Goal: Information Seeking & Learning: Compare options

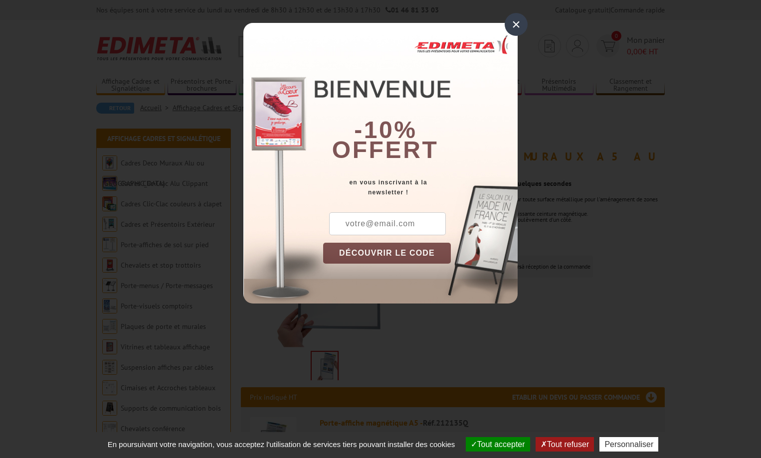
click at [516, 24] on div "×" at bounding box center [516, 24] width 23 height 23
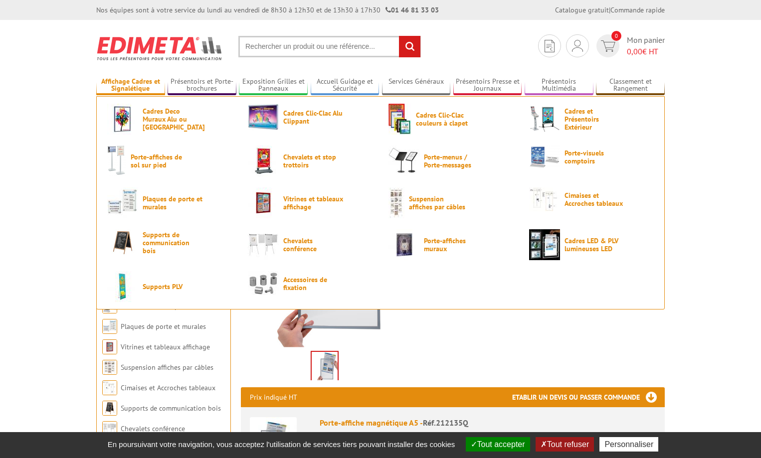
click at [142, 77] on link "Affichage Cadres et Signalétique" at bounding box center [130, 85] width 69 height 16
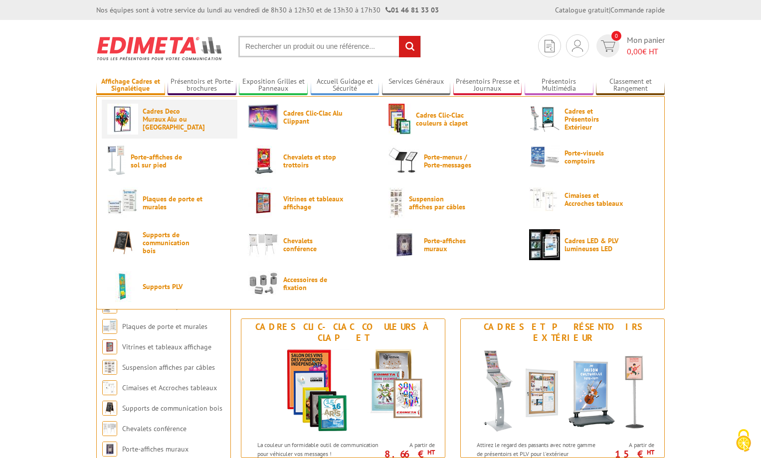
click at [152, 116] on span "Cadres Deco Muraux Alu ou [GEOGRAPHIC_DATA]" at bounding box center [173, 119] width 60 height 24
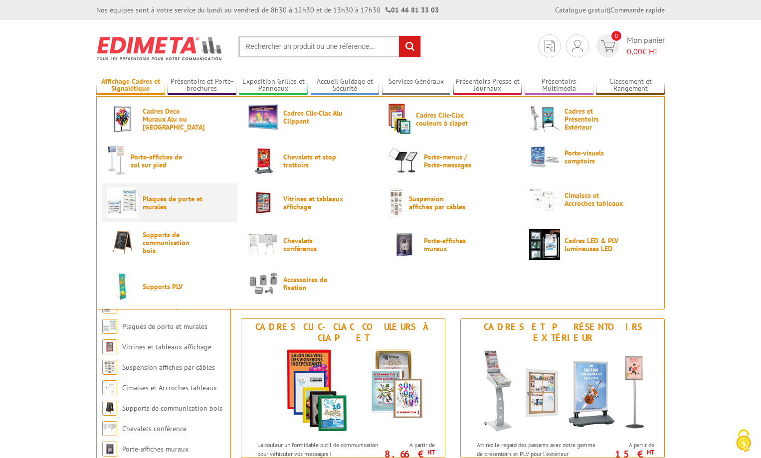
click at [180, 202] on span "Plaques de porte et murales" at bounding box center [173, 203] width 60 height 16
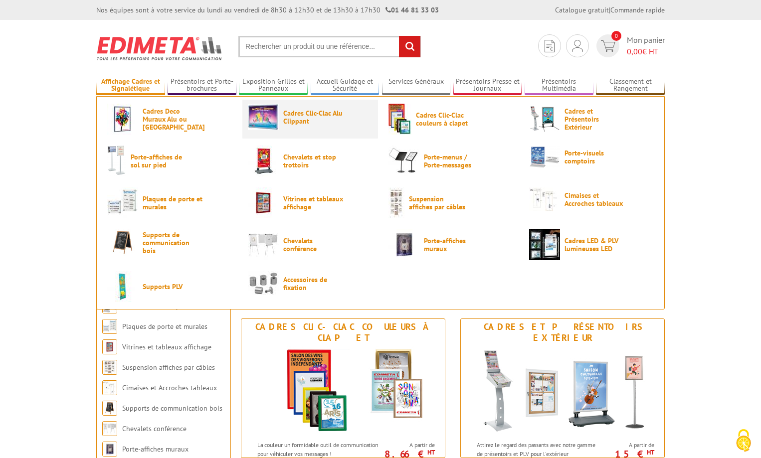
click at [303, 115] on span "Cadres Clic-Clac Alu Clippant" at bounding box center [313, 117] width 60 height 16
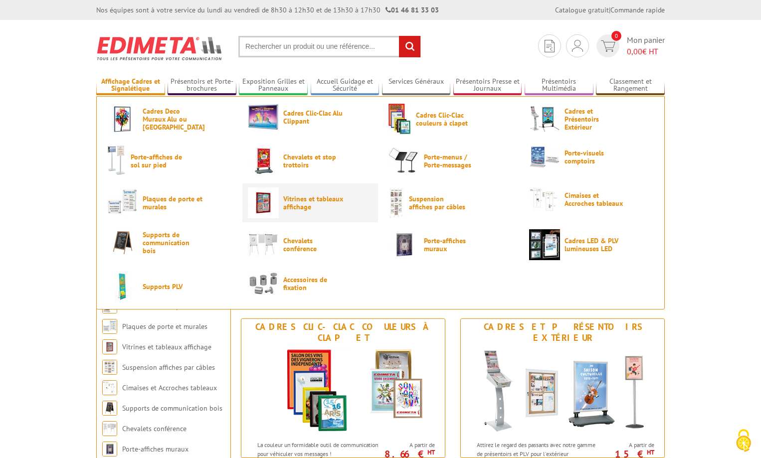
click at [303, 203] on span "Vitrines et tableaux affichage" at bounding box center [313, 203] width 60 height 16
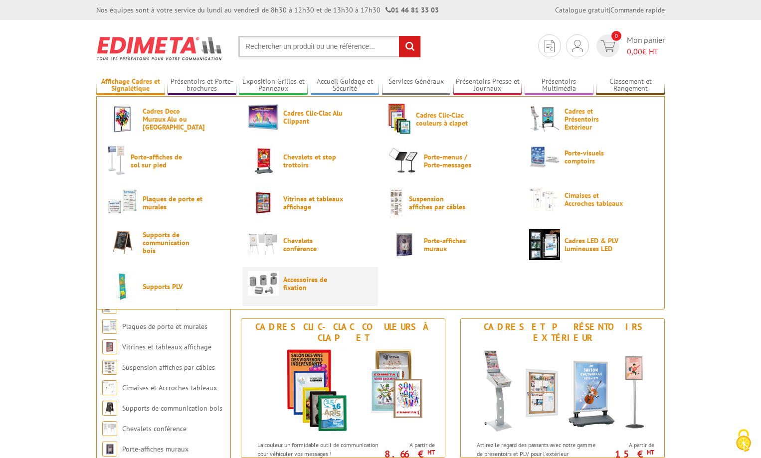
click at [280, 273] on link "Accessoires de fixation" at bounding box center [310, 283] width 125 height 24
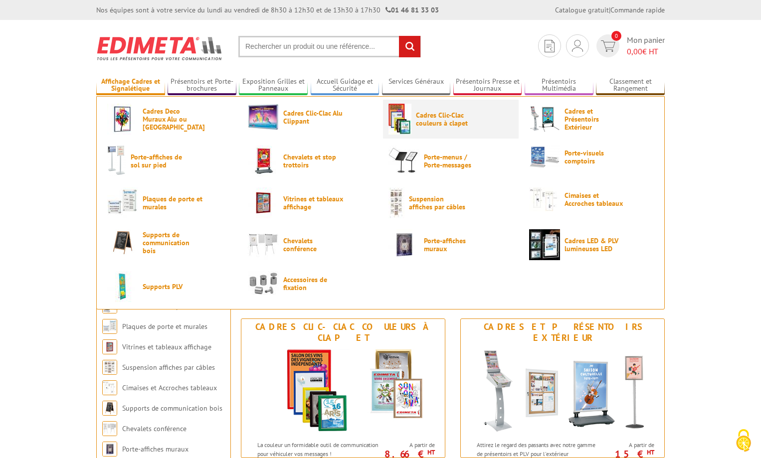
click at [441, 118] on span "Cadres Clic-Clac couleurs à clapet" at bounding box center [446, 119] width 60 height 16
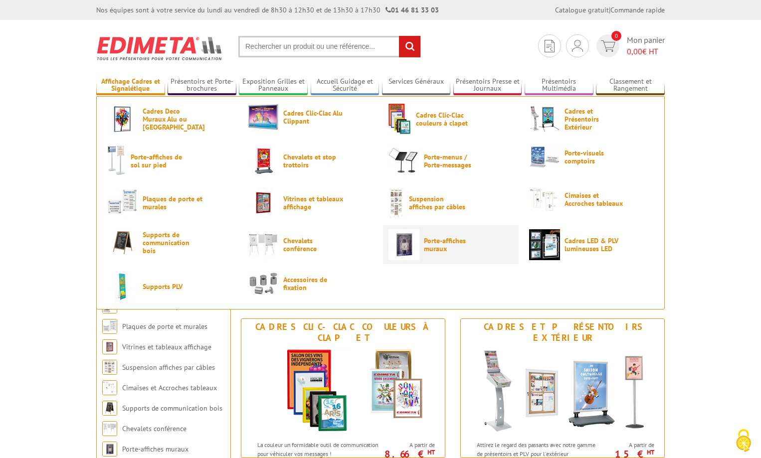
click at [442, 248] on span "Porte-affiches muraux" at bounding box center [454, 245] width 60 height 16
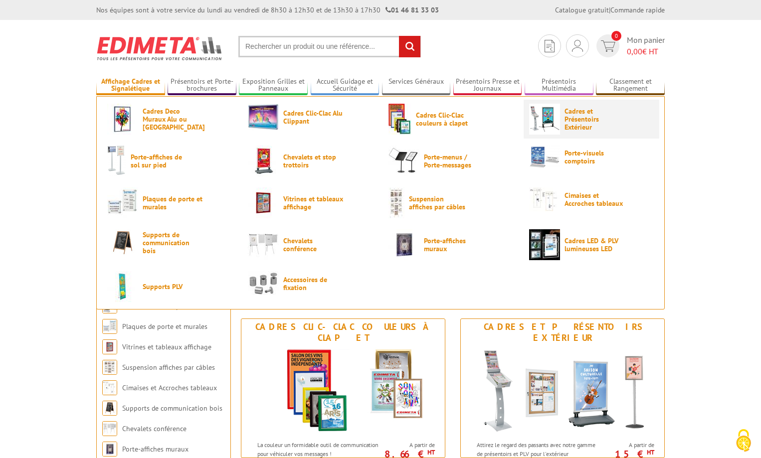
click at [572, 119] on span "Cadres et Présentoirs Extérieur" at bounding box center [594, 119] width 60 height 24
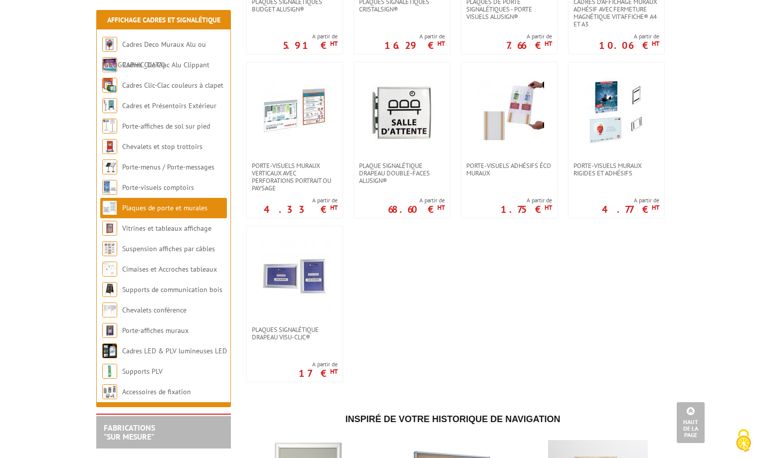
scroll to position [499, 0]
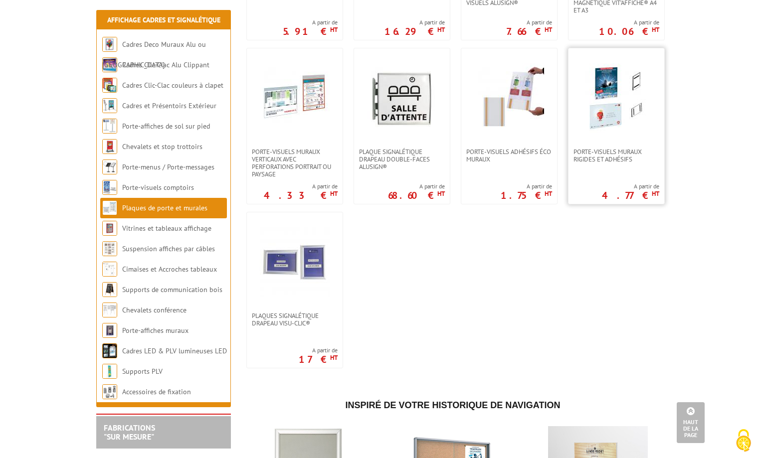
click at [612, 109] on img at bounding box center [616, 98] width 70 height 70
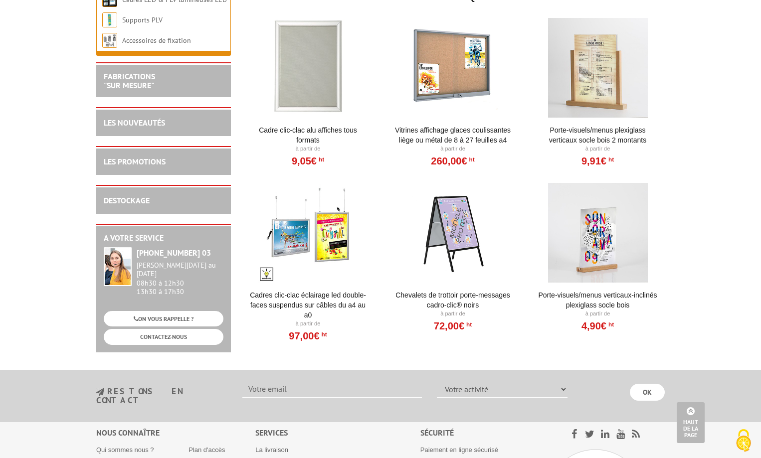
scroll to position [1047, 0]
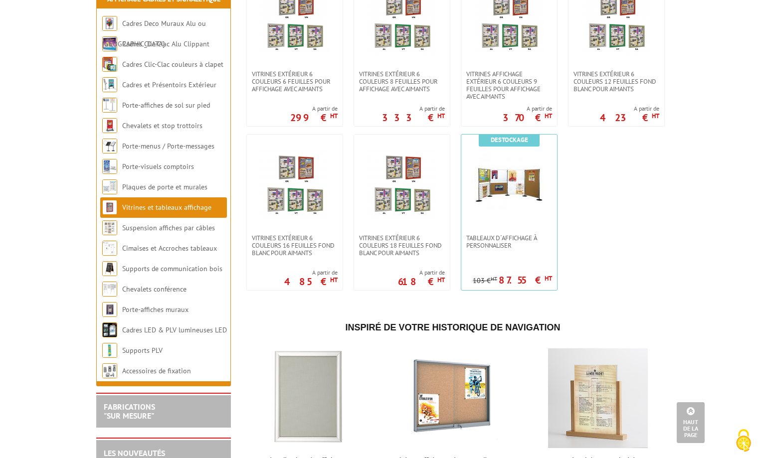
scroll to position [1047, 0]
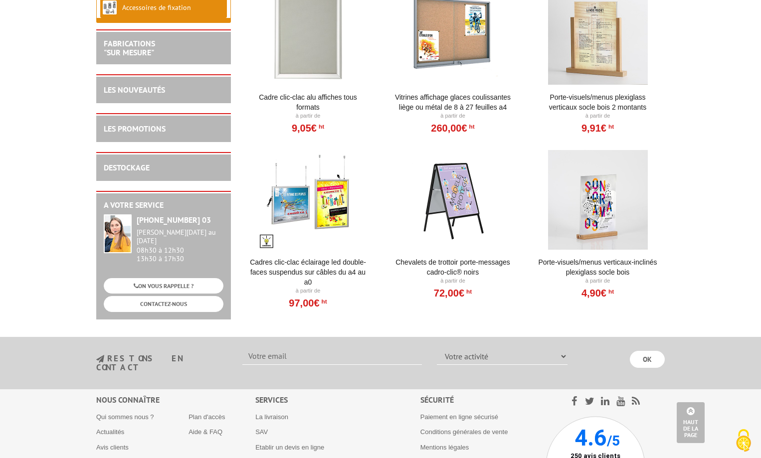
scroll to position [1199, 0]
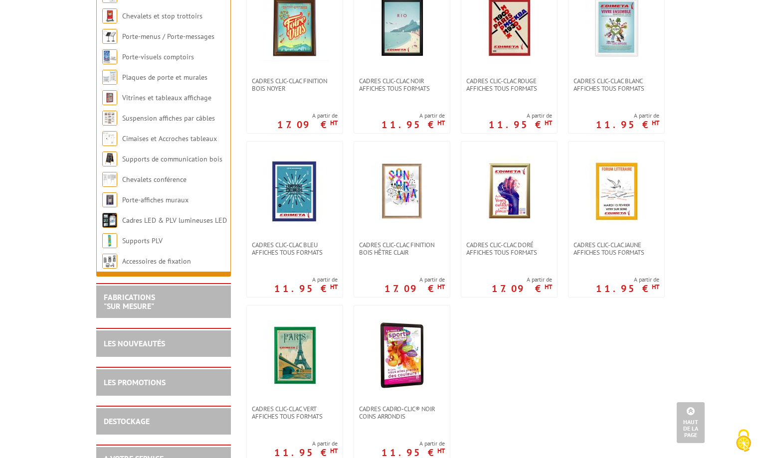
scroll to position [449, 0]
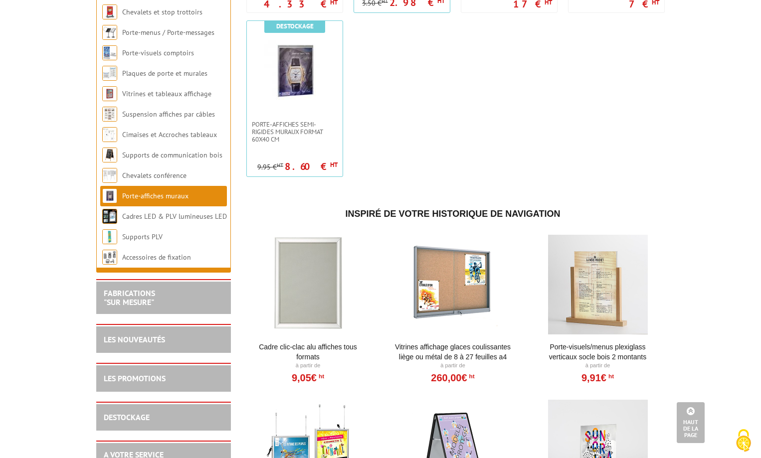
scroll to position [1097, 0]
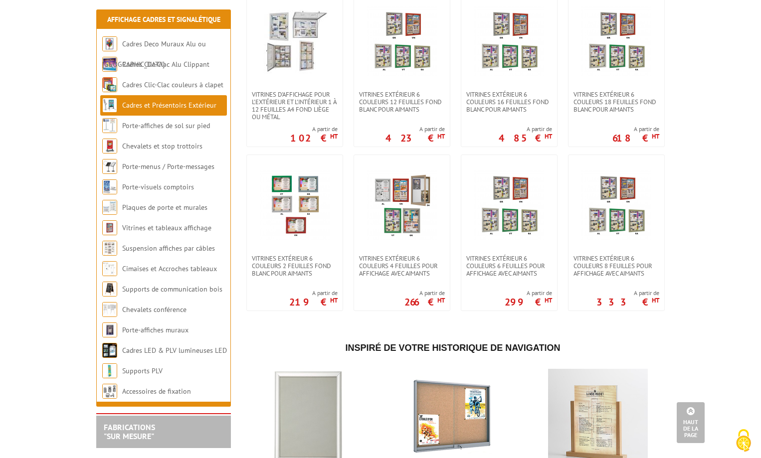
scroll to position [798, 0]
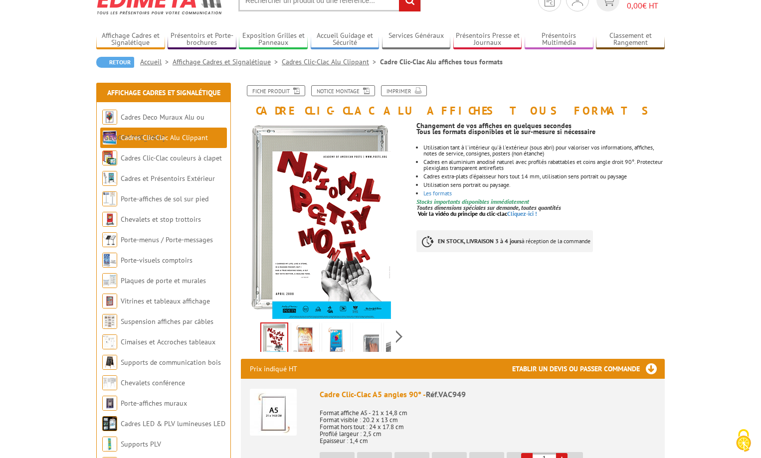
scroll to position [100, 0]
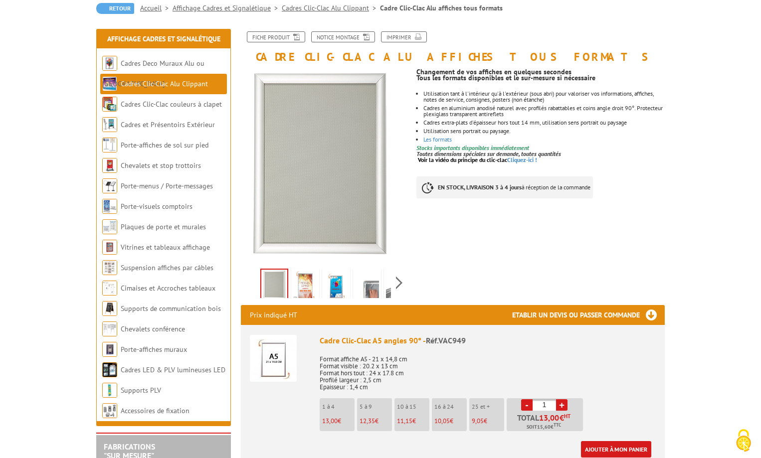
click at [306, 282] on img at bounding box center [305, 286] width 24 height 31
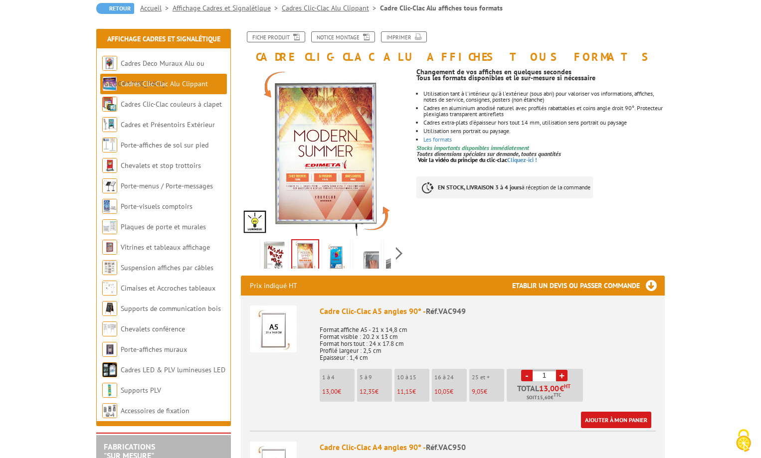
click at [333, 261] on img at bounding box center [336, 256] width 24 height 31
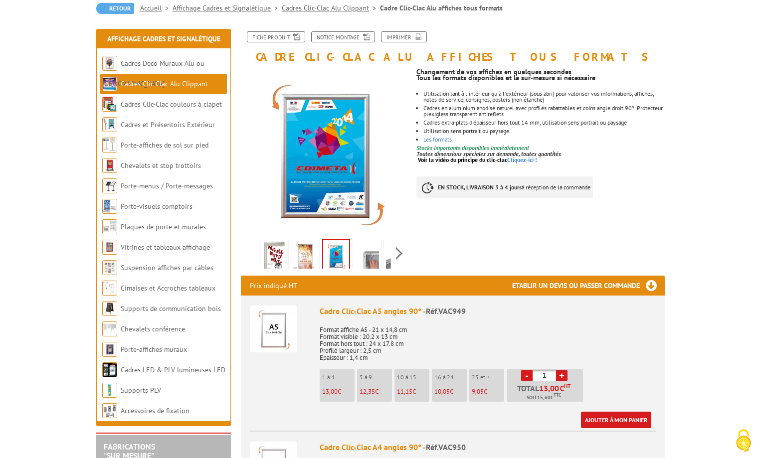
click at [368, 257] on img at bounding box center [367, 256] width 24 height 31
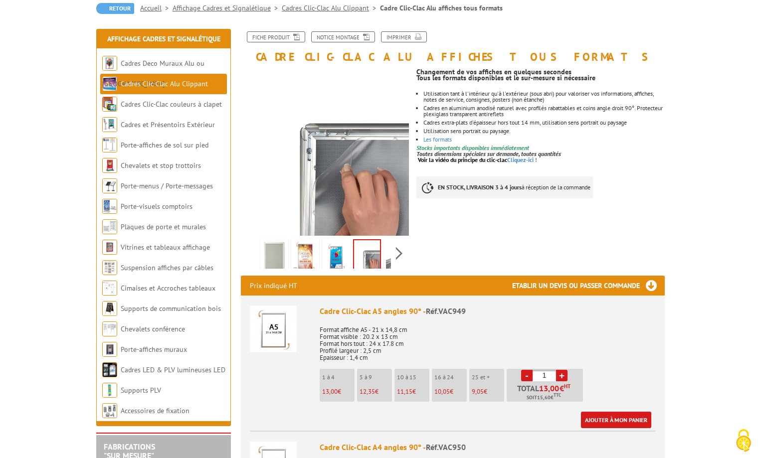
click at [276, 257] on img at bounding box center [274, 256] width 24 height 31
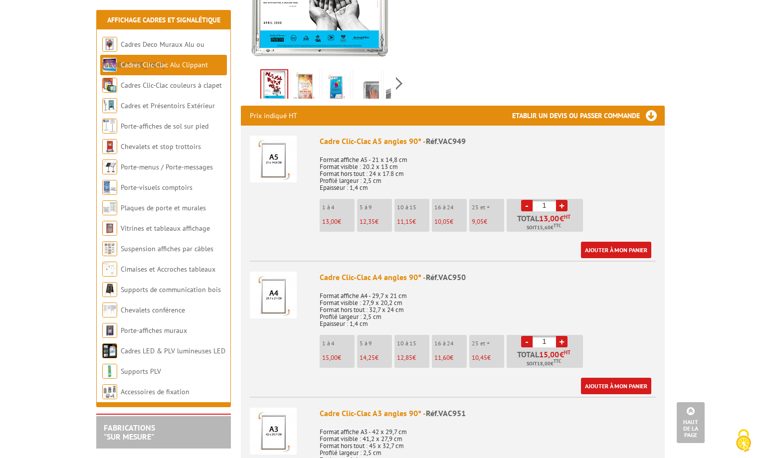
scroll to position [0, 0]
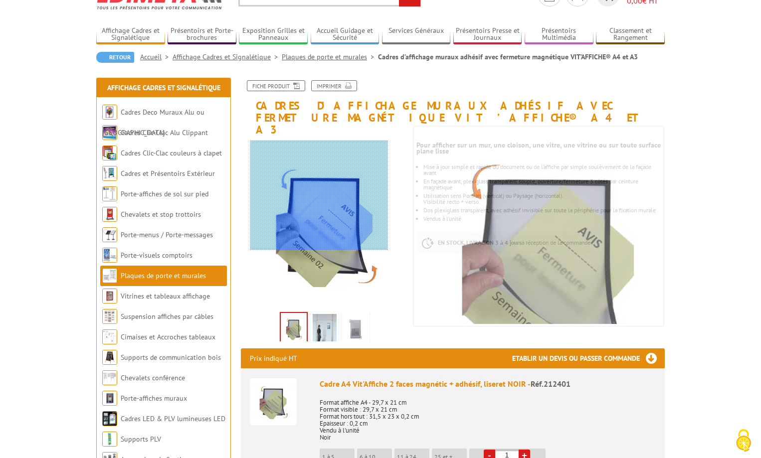
scroll to position [100, 0]
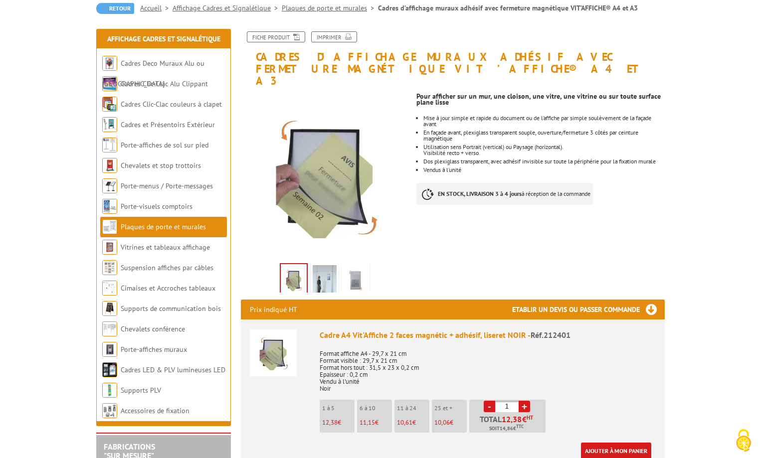
click at [321, 272] on img at bounding box center [325, 280] width 24 height 31
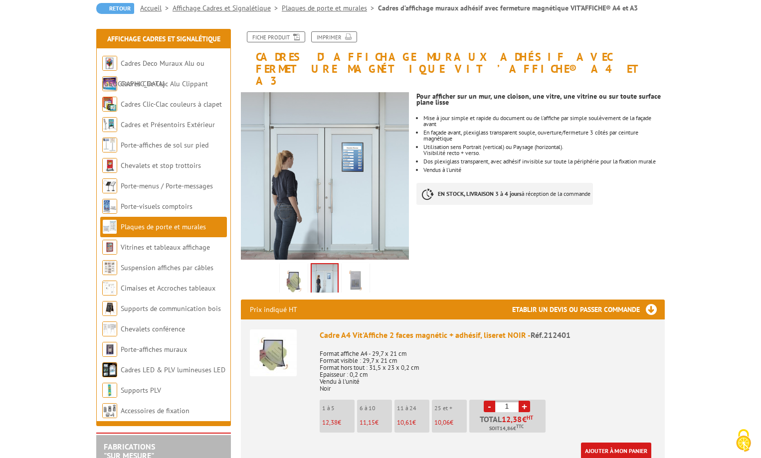
click at [361, 267] on img at bounding box center [356, 280] width 24 height 31
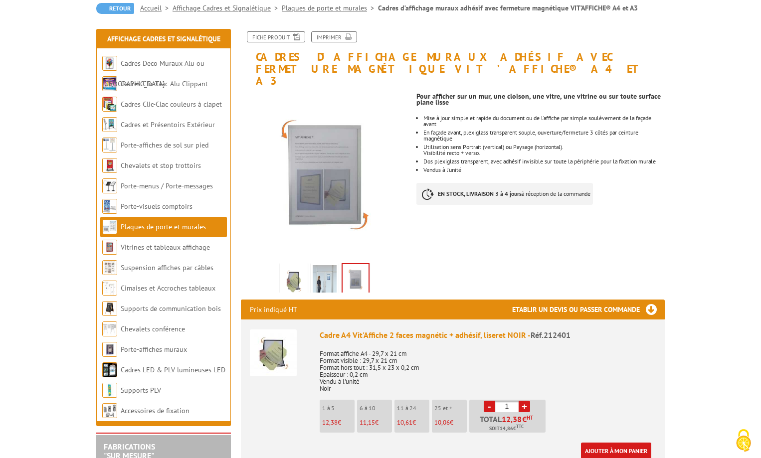
click at [287, 266] on img at bounding box center [294, 280] width 24 height 31
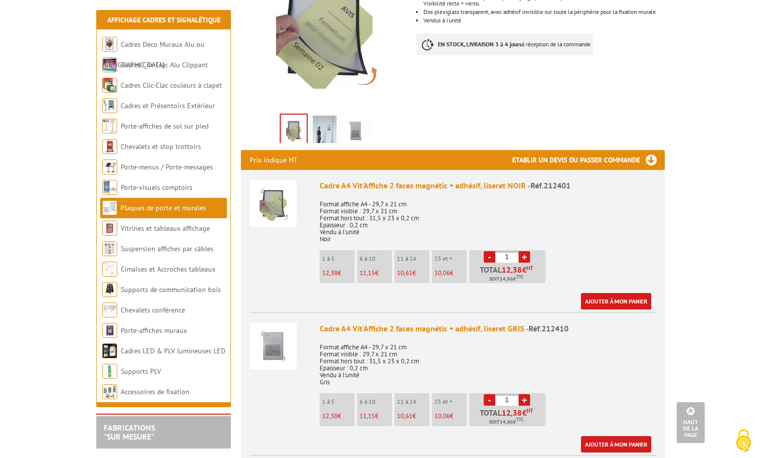
scroll to position [0, 0]
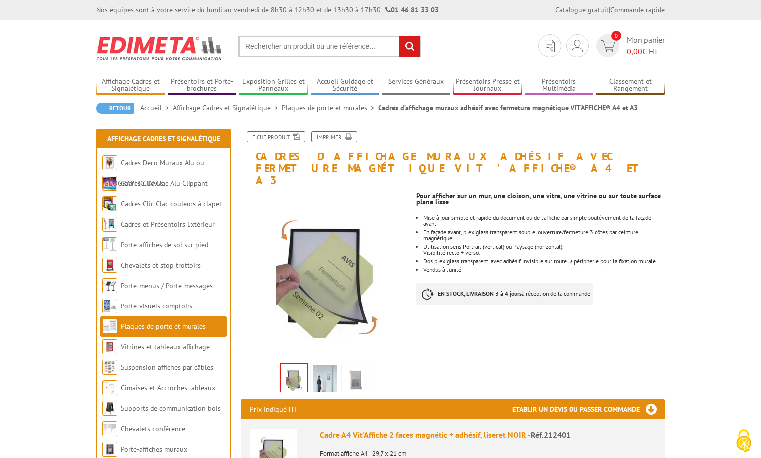
click at [334, 372] on img at bounding box center [325, 380] width 24 height 31
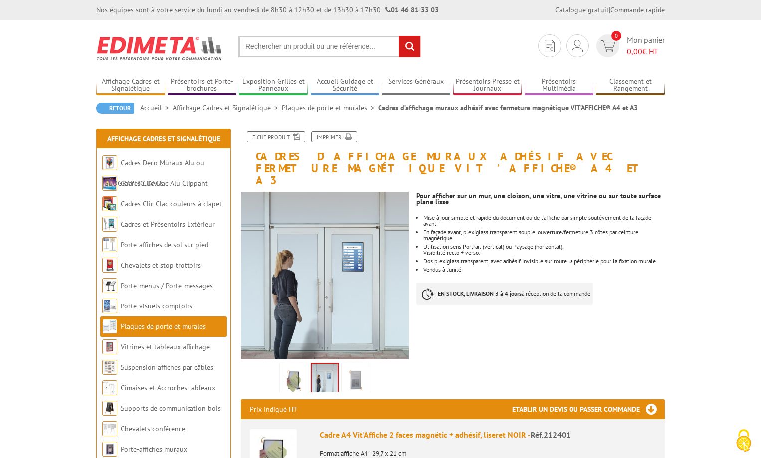
click at [358, 368] on img at bounding box center [356, 380] width 24 height 31
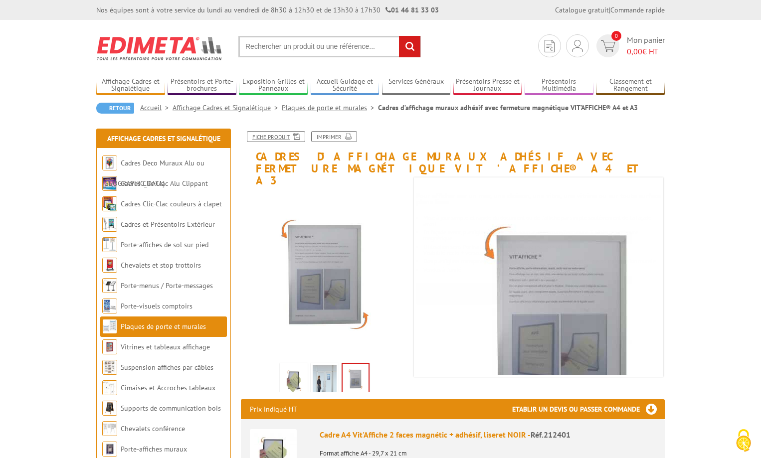
click at [281, 138] on link "Fiche produit" at bounding box center [276, 136] width 58 height 11
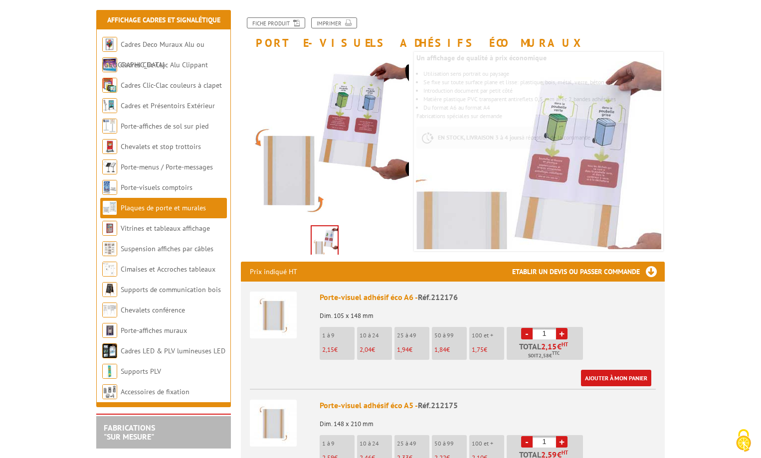
scroll to position [199, 0]
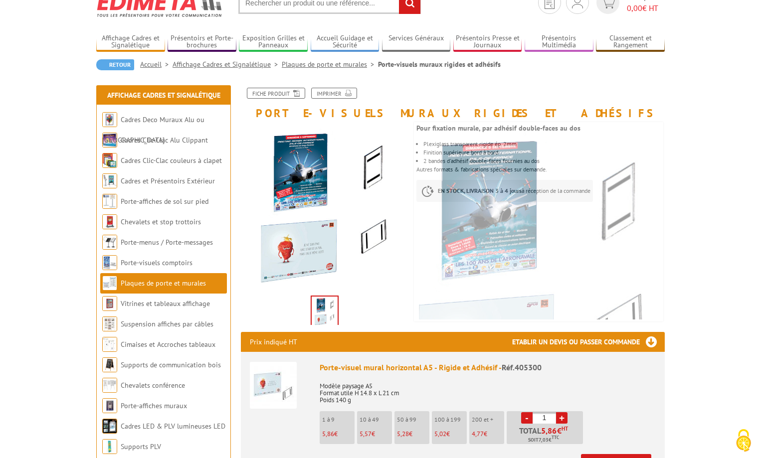
scroll to position [100, 0]
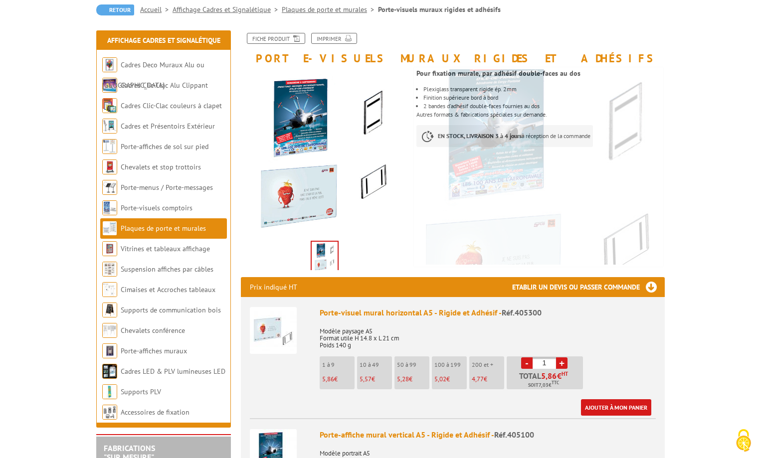
scroll to position [50, 0]
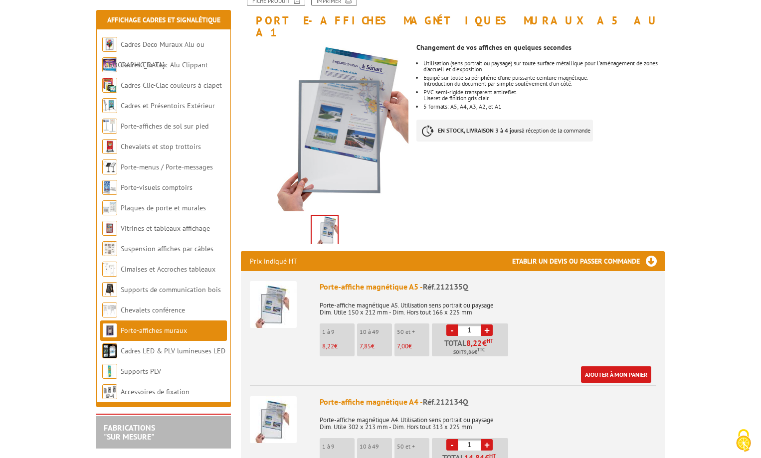
scroll to position [100, 0]
